Goal: Communication & Community: Share content

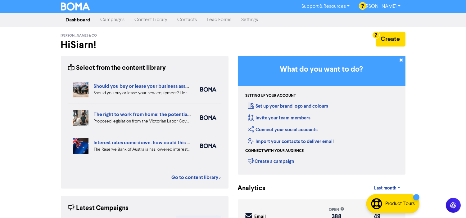
click at [145, 14] on link "Content Library" at bounding box center [151, 20] width 43 height 12
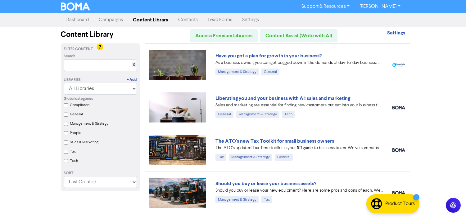
click at [72, 147] on div "Sales & Marketing" at bounding box center [103, 143] width 67 height 9
click at [70, 150] on label "Tax" at bounding box center [73, 152] width 6 height 6
click at [68, 150] on input "Tax" at bounding box center [66, 152] width 4 height 4
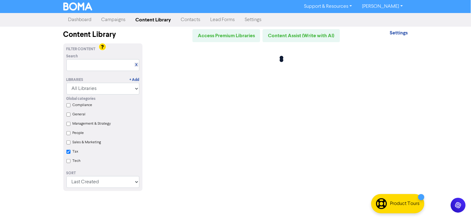
checkbox input "true"
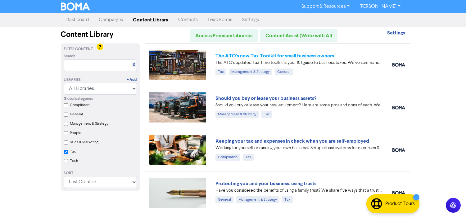
click at [295, 53] on link "The ATO's new Tax Toolkit for small business owners" at bounding box center [274, 56] width 119 height 6
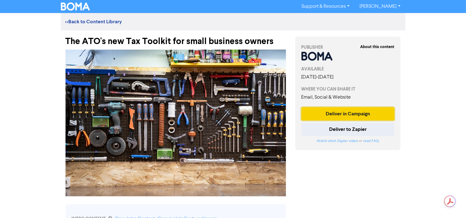
click at [342, 111] on button "Deliver in Campaign" at bounding box center [347, 113] width 93 height 13
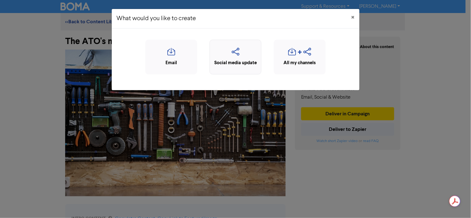
click at [239, 48] on icon "button" at bounding box center [235, 54] width 45 height 12
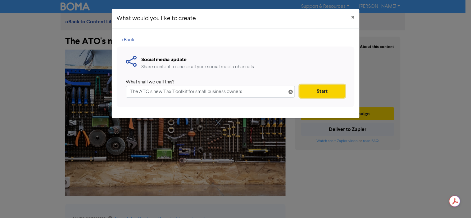
click at [330, 85] on button "Start" at bounding box center [322, 91] width 45 height 13
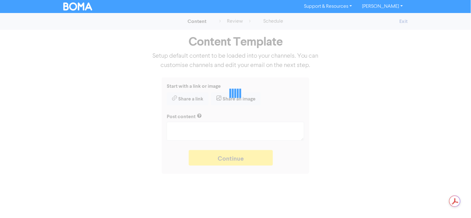
type textarea "x"
type textarea "The ATO’s updated Tax Time toolkit is your 101 guide to business taxes. We’ve s…"
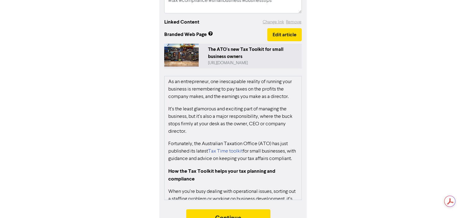
scroll to position [69, 0]
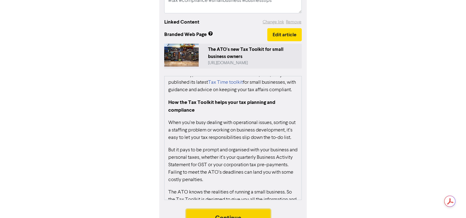
click at [232, 210] on button "Continue" at bounding box center [228, 218] width 84 height 16
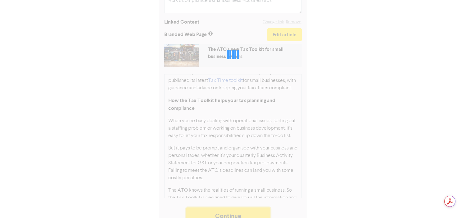
scroll to position [133, 0]
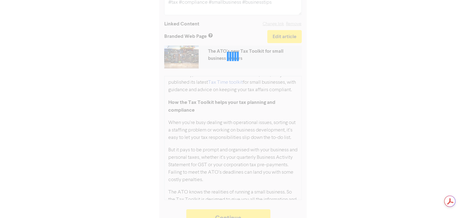
type textarea "x"
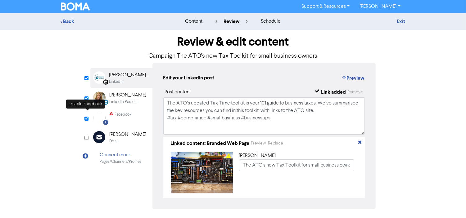
click at [86, 114] on div "Review & edit content Campaign: The ATO's new Tax Toolkit for small business ow…" at bounding box center [233, 133] width 295 height 207
click at [88, 117] on input "checkbox" at bounding box center [86, 119] width 4 height 4
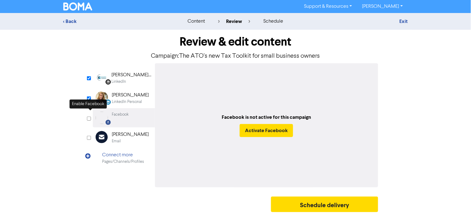
click at [88, 117] on input "checkbox" at bounding box center [89, 119] width 4 height 4
checkbox input "true"
select select "LEARN_MORE"
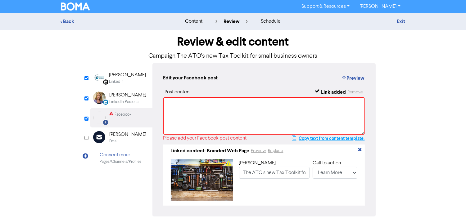
click at [328, 135] on button "Copy text from content template." at bounding box center [328, 138] width 73 height 7
click at [219, 98] on textarea at bounding box center [264, 115] width 202 height 37
paste textarea "The ATO’s updated Tax Time toolkit is your 101 guide to business taxes. We’ve s…"
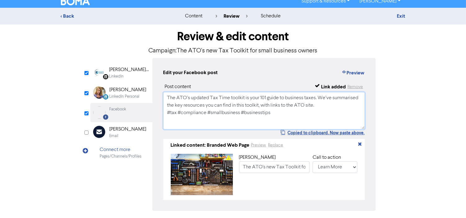
scroll to position [7, 0]
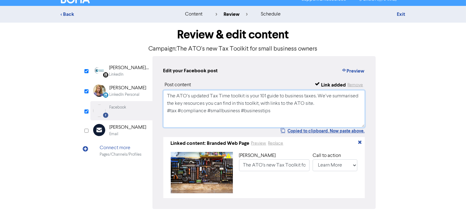
type textarea "The ATO’s updated Tax Time toolkit is your 101 guide to business taxes. We’ve s…"
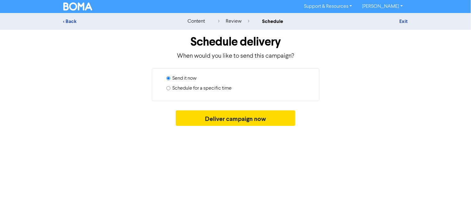
click at [206, 85] on label "Schedule for a specific time" at bounding box center [202, 88] width 59 height 7
click at [170, 86] on input "Schedule for a specific time" at bounding box center [168, 88] width 4 height 4
radio input "true"
radio input "false"
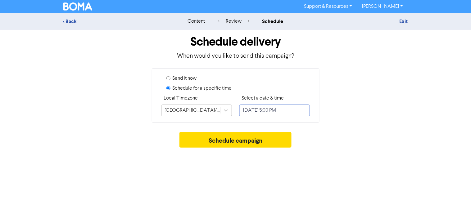
click at [253, 105] on input "[DATE] 5:00 PM" at bounding box center [274, 111] width 70 height 12
select select "8"
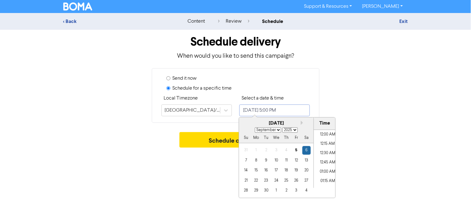
scroll to position [609, 0]
click at [253, 156] on div "8" at bounding box center [256, 160] width 8 height 8
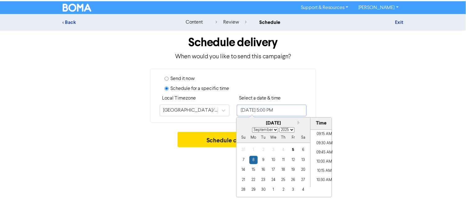
scroll to position [333, 0]
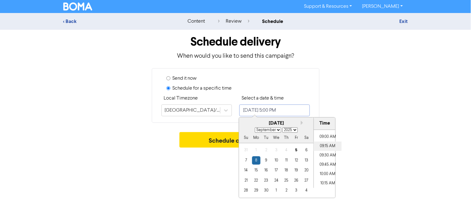
click at [314, 142] on li "09:15 AM" at bounding box center [328, 146] width 28 height 9
type input "[DATE] 9:15 AM"
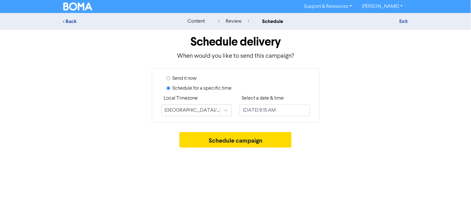
click at [225, 173] on div "Support & Resources Video Tutorials FAQ & Guides Marketing Education [PERSON_NA…" at bounding box center [235, 109] width 471 height 218
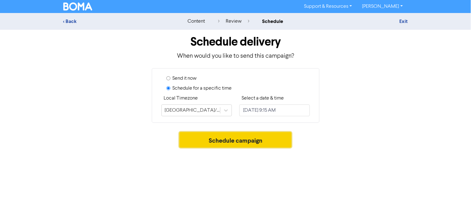
click at [256, 132] on button "Schedule campaign" at bounding box center [235, 140] width 112 height 16
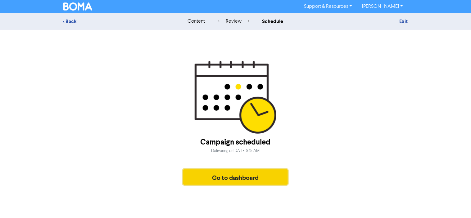
click at [258, 178] on button "Go to dashboard" at bounding box center [235, 178] width 105 height 16
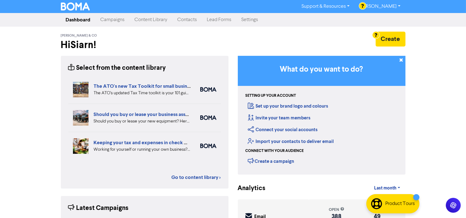
click at [152, 20] on link "Content Library" at bounding box center [151, 20] width 43 height 12
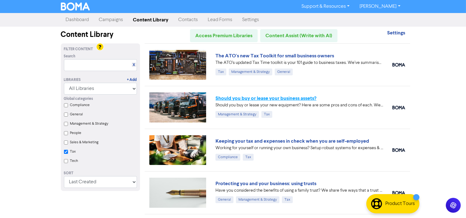
click at [265, 95] on link "Should you buy or lease your business assets?" at bounding box center [265, 98] width 101 height 6
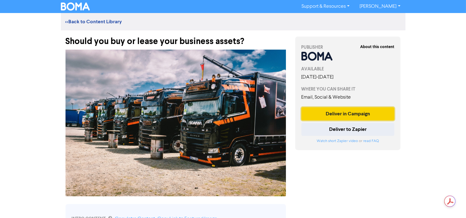
click at [339, 110] on button "Deliver in Campaign" at bounding box center [347, 113] width 93 height 13
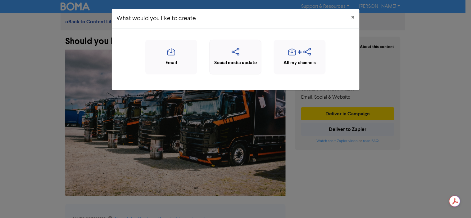
click at [257, 48] on icon "button" at bounding box center [235, 54] width 45 height 12
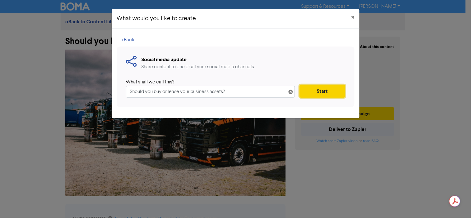
click at [325, 85] on button "Start" at bounding box center [322, 91] width 45 height 13
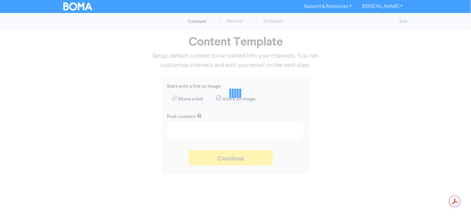
type textarea "x"
type textarea "Should you buy or lease your new equipment? Here are some pros and cons of each…"
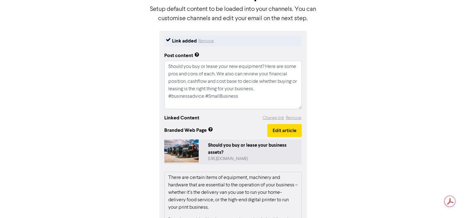
scroll to position [138, 0]
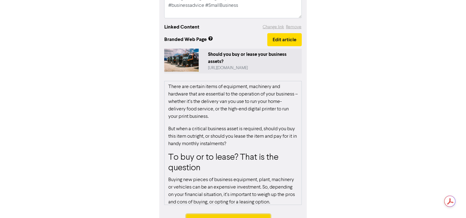
click at [223, 215] on button "Continue" at bounding box center [228, 223] width 84 height 16
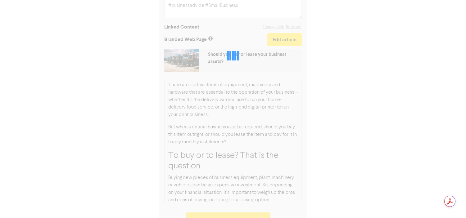
type textarea "x"
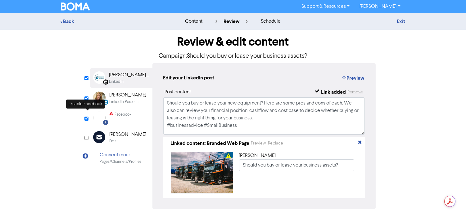
click at [87, 117] on input "checkbox" at bounding box center [86, 119] width 4 height 4
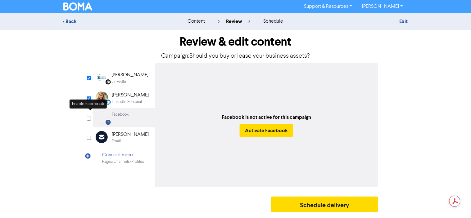
click at [91, 117] on input "checkbox" at bounding box center [89, 119] width 4 height 4
checkbox input "true"
select select "LEARN_MORE"
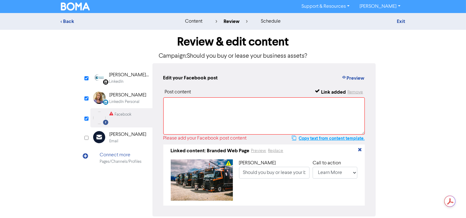
click at [343, 135] on button "Copy text from content template." at bounding box center [328, 138] width 73 height 7
click at [282, 101] on textarea at bounding box center [264, 115] width 202 height 37
paste textarea "Should you buy or lease your new equipment? Here are some pros and cons of each…"
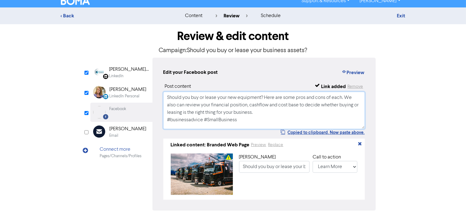
scroll to position [7, 0]
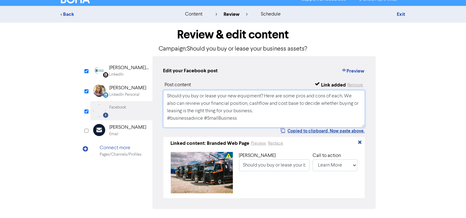
type textarea "Should you buy or lease your new equipment? Here are some pros and cons of each…"
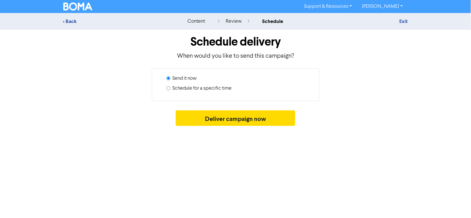
click at [208, 85] on label "Schedule for a specific time" at bounding box center [202, 88] width 59 height 7
click at [170, 86] on input "Schedule for a specific time" at bounding box center [168, 88] width 4 height 4
radio input "true"
radio input "false"
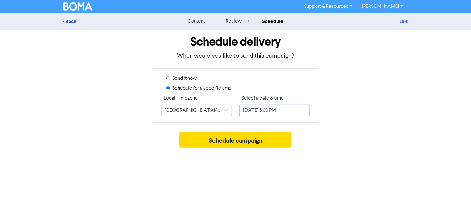
click at [262, 105] on input "[DATE] 5:00 PM" at bounding box center [274, 111] width 70 height 12
select select "8"
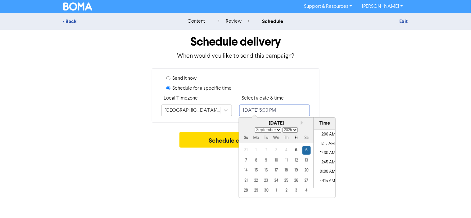
scroll to position [609, 0]
click at [272, 156] on div "10" at bounding box center [276, 160] width 8 height 8
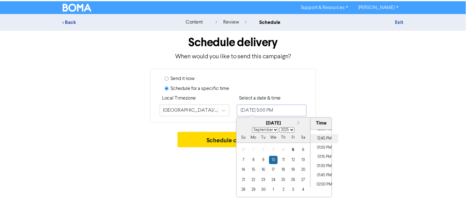
scroll to position [333, 0]
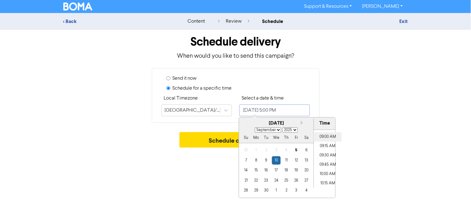
click at [314, 133] on li "09:00 AM" at bounding box center [328, 137] width 28 height 9
type input "[DATE] 9:00 AM"
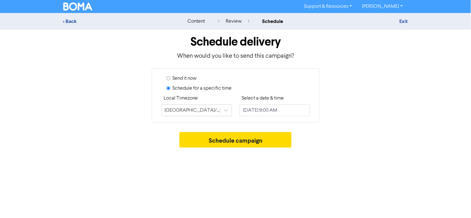
click at [222, 160] on div "Support & Resources Video Tutorials FAQ & Guides Marketing Education [PERSON_NA…" at bounding box center [235, 109] width 471 height 218
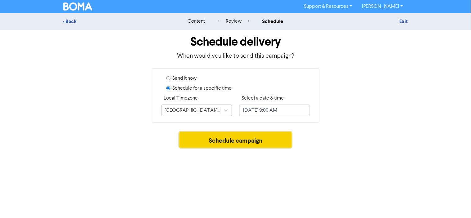
click at [253, 132] on button "Schedule campaign" at bounding box center [235, 140] width 112 height 16
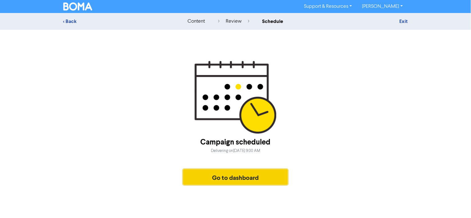
click at [235, 177] on button "Go to dashboard" at bounding box center [235, 178] width 105 height 16
